Goal: Information Seeking & Learning: Learn about a topic

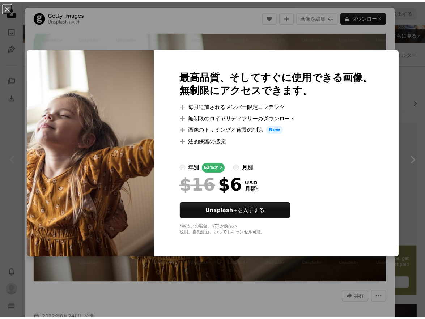
scroll to position [72, 0]
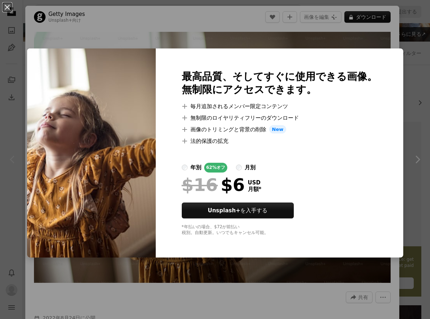
click at [358, 25] on div "An X shape 最高品質、そしてすぐに使用できる画像。 無制限にアクセスできます。 A plus sign 毎月追加されるメンバー限定コンテンツ A p…" at bounding box center [215, 159] width 430 height 319
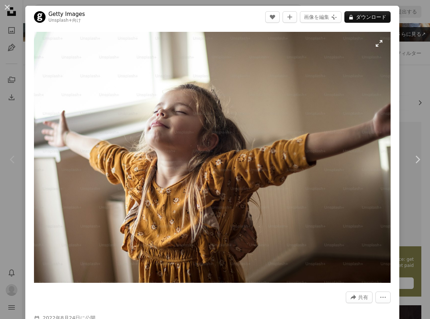
drag, startPoint x: 226, startPoint y: 15, endPoint x: 235, endPoint y: 68, distance: 53.5
click at [235, 68] on div "Getty Images Unsplash+ 向け A heart A plus sign 画像を編集 Plus sign for Unsplash+ A l…" at bounding box center [212, 179] width 374 height 347
drag, startPoint x: 235, startPoint y: 68, endPoint x: 225, endPoint y: 12, distance: 56.9
click at [225, 12] on header "Getty Images Unsplash+ 向け A heart A plus sign 画像を編集 Plus sign for Unsplash+ A l…" at bounding box center [212, 17] width 374 height 22
drag, startPoint x: 225, startPoint y: 11, endPoint x: 246, endPoint y: 26, distance: 26.7
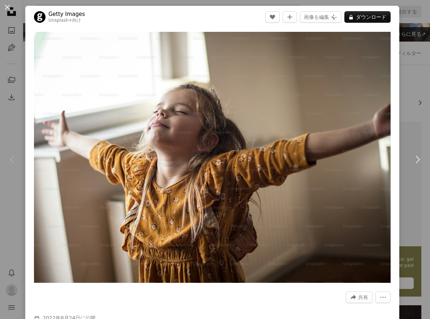
click at [246, 26] on header "Getty Images Unsplash+ 向け A heart A plus sign 画像を編集 Plus sign for Unsplash+ A l…" at bounding box center [212, 17] width 374 height 22
click at [352, 15] on icon "A lock" at bounding box center [350, 16] width 5 height 5
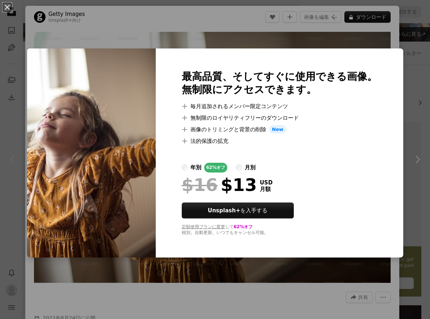
click at [202, 167] on label "年別 62% オフ" at bounding box center [205, 168] width 46 height 10
click at [400, 40] on div "An X shape 最高品質、そしてすぐに使用できる画像。 無制限にアクセスできます。 A plus sign 毎月追加されるメンバー限定コンテンツ A p…" at bounding box center [215, 159] width 430 height 319
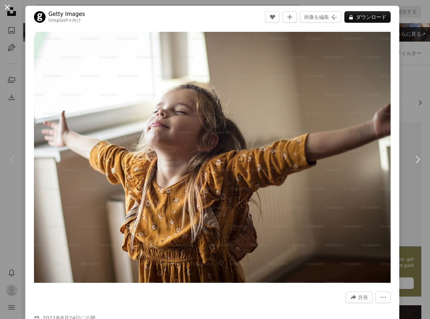
click at [7, 8] on button "An X shape" at bounding box center [7, 7] width 9 height 9
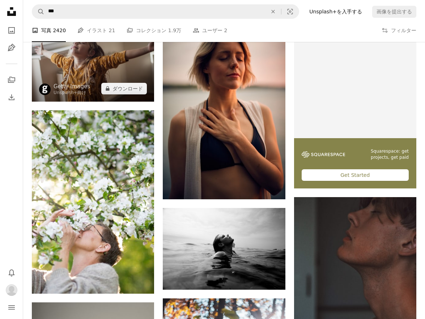
scroll to position [181, 0]
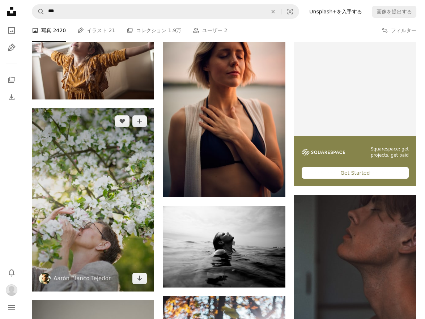
click at [118, 173] on img at bounding box center [93, 199] width 122 height 183
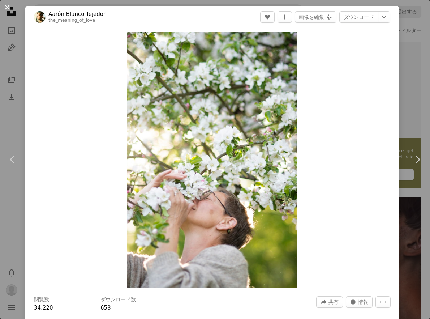
click at [8, 9] on button "An X shape" at bounding box center [7, 7] width 9 height 9
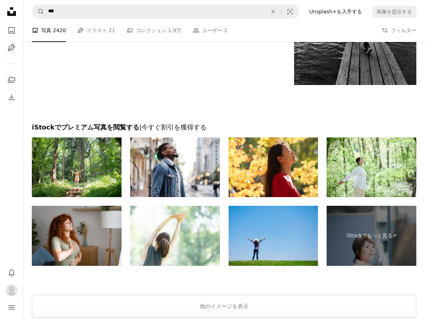
scroll to position [1229, 0]
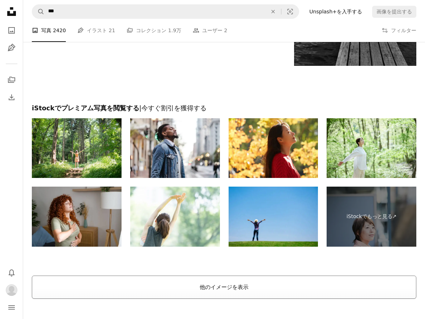
click at [252, 292] on button "他のイメージを表示" at bounding box center [224, 286] width 384 height 23
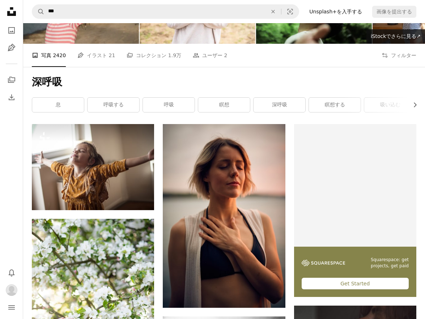
scroll to position [0, 0]
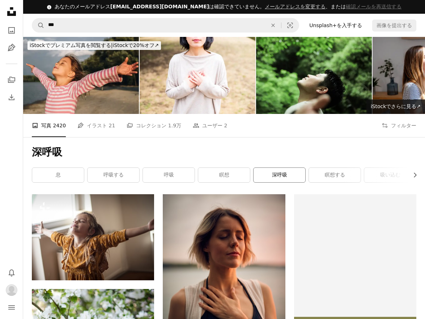
click at [285, 179] on link "深呼吸" at bounding box center [279, 175] width 52 height 14
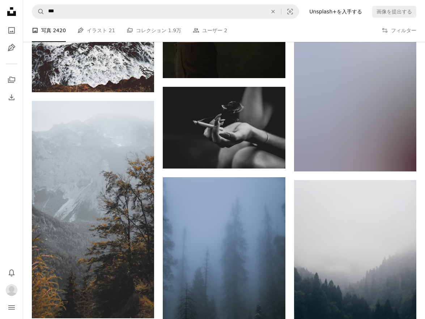
scroll to position [12849, 0]
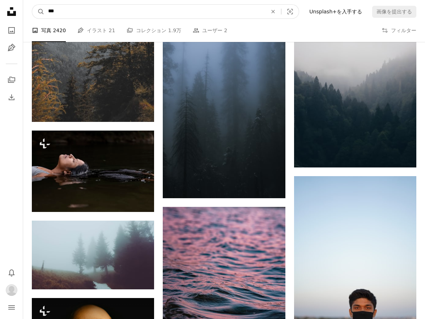
click at [50, 11] on input "***" at bounding box center [154, 12] width 220 height 14
type input "**"
click at [32, 5] on button "A magnifying glass" at bounding box center [38, 12] width 12 height 14
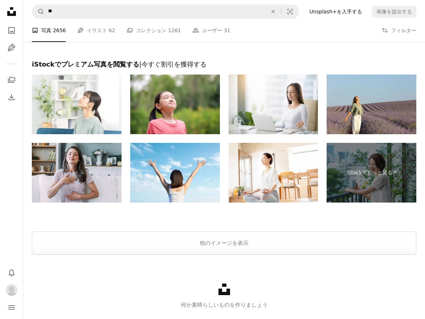
scroll to position [1410, 0]
